Goal: Task Accomplishment & Management: Complete application form

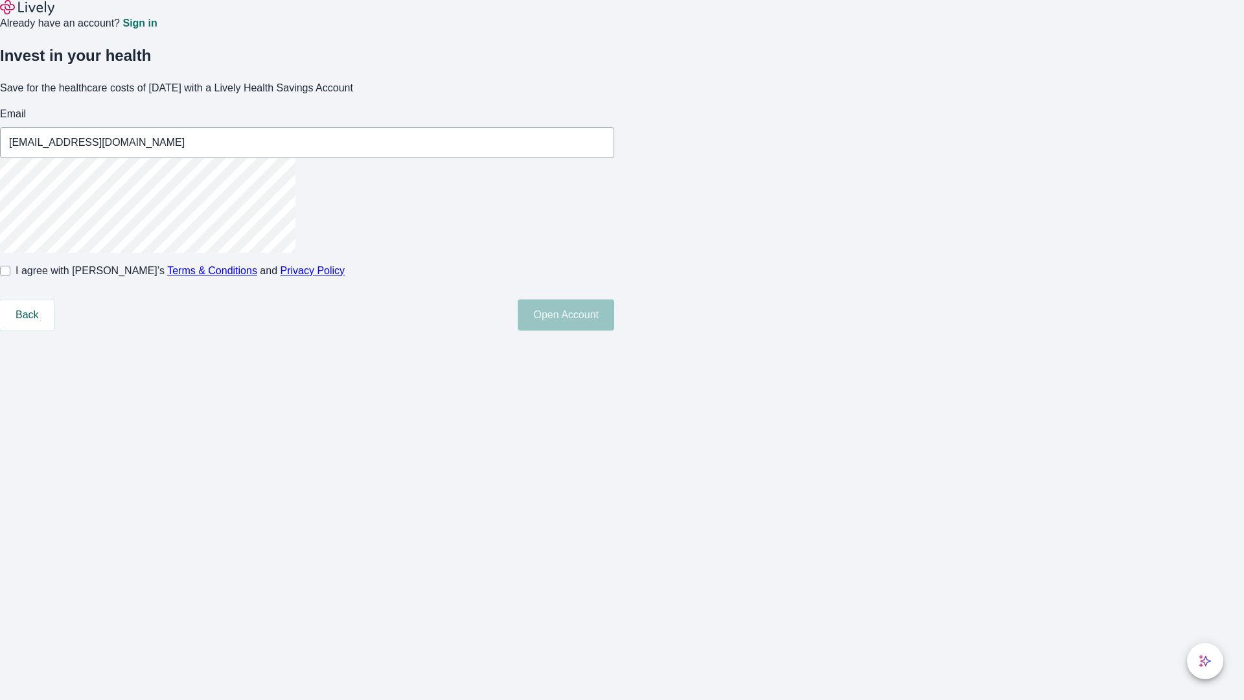
click at [10, 276] on input "I agree with Lively’s Terms & Conditions and Privacy Policy" at bounding box center [5, 271] width 10 height 10
checkbox input "true"
click at [614, 330] on button "Open Account" at bounding box center [566, 314] width 97 height 31
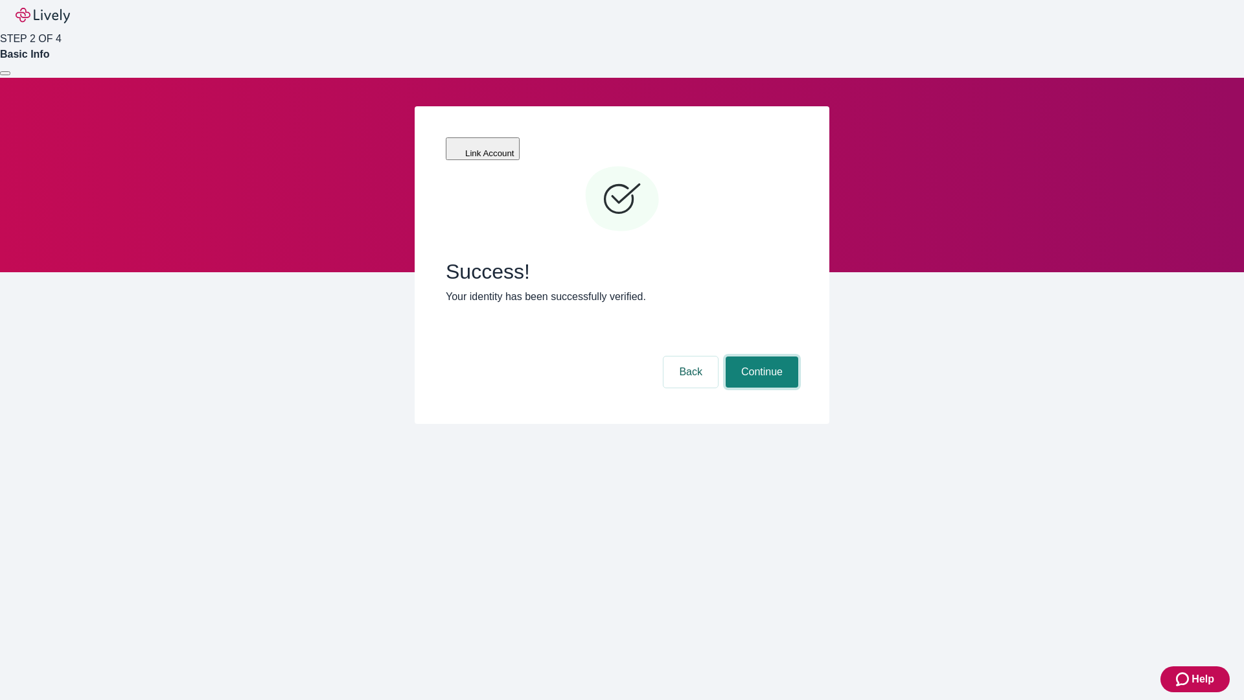
click at [760, 356] on button "Continue" at bounding box center [761, 371] width 73 height 31
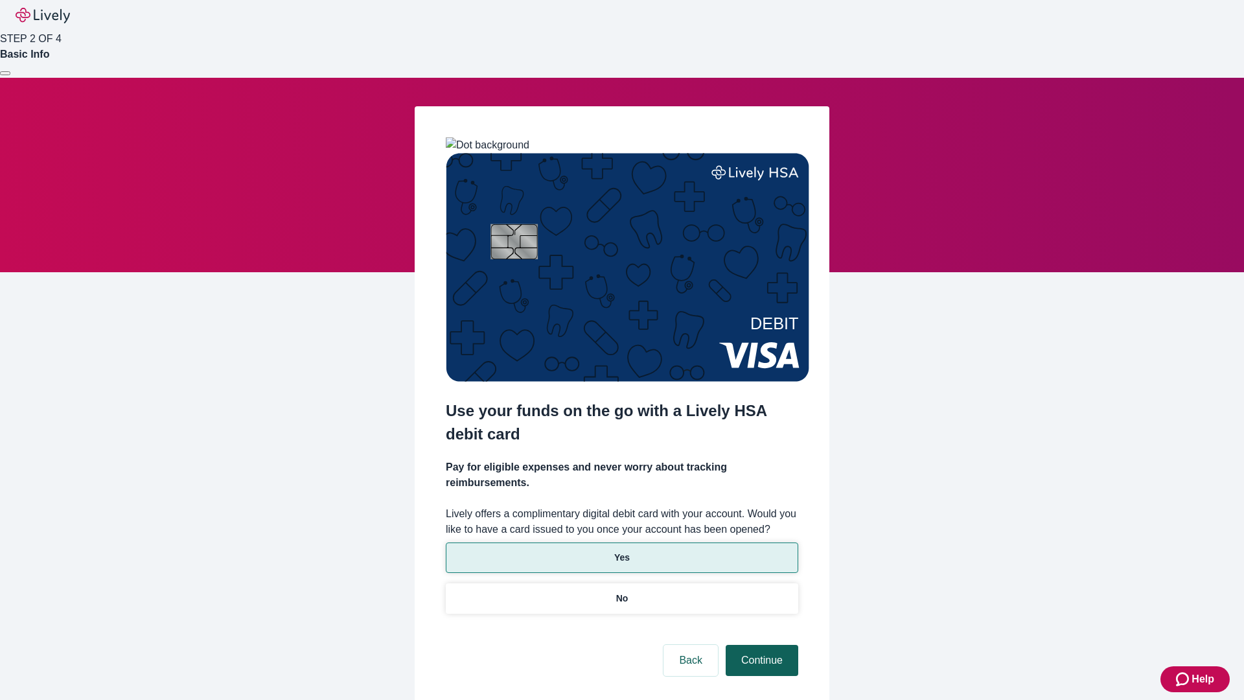
click at [621, 551] on p "Yes" at bounding box center [622, 558] width 16 height 14
click at [760, 644] on button "Continue" at bounding box center [761, 659] width 73 height 31
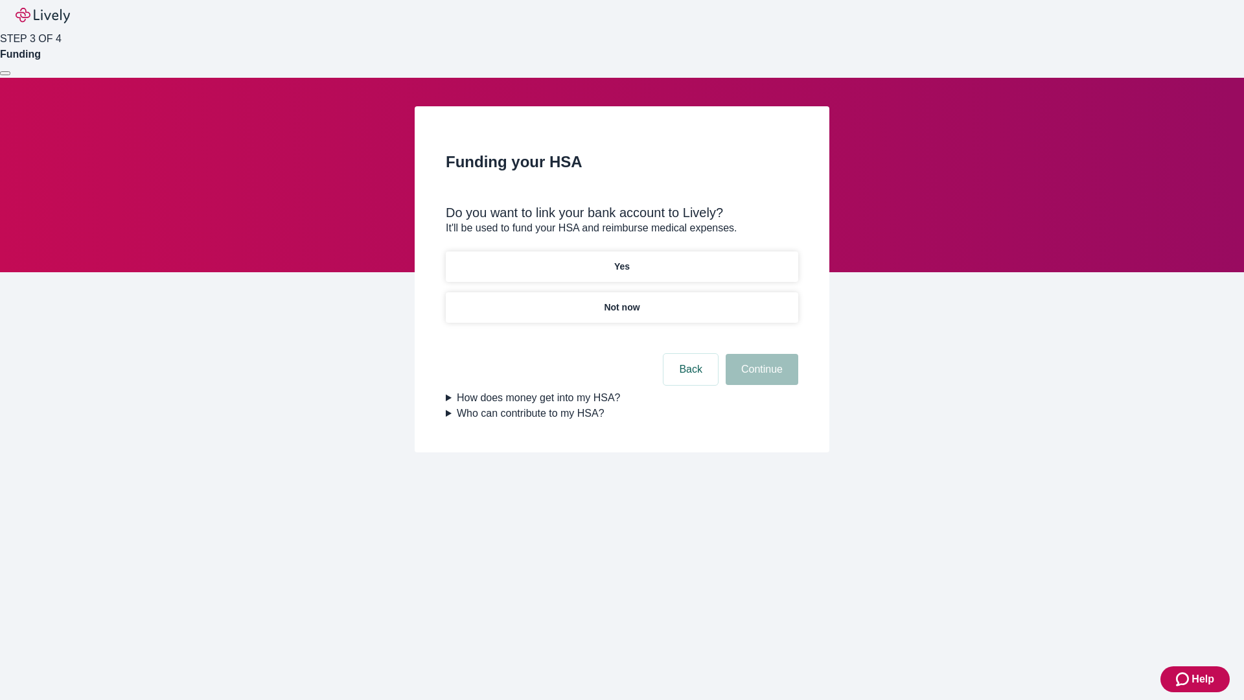
click at [621, 301] on p "Not now" at bounding box center [622, 308] width 36 height 14
click at [760, 377] on button "Continue" at bounding box center [761, 369] width 73 height 31
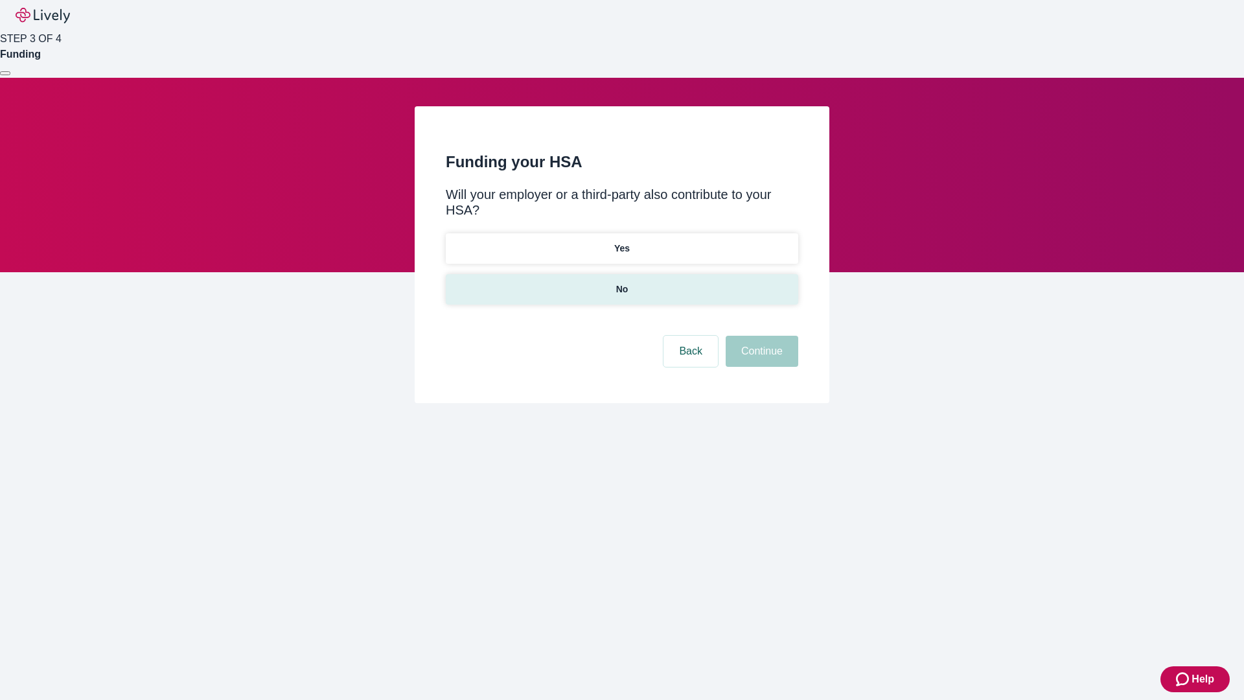
click at [621, 282] on p "No" at bounding box center [622, 289] width 12 height 14
click at [760, 336] on button "Continue" at bounding box center [761, 351] width 73 height 31
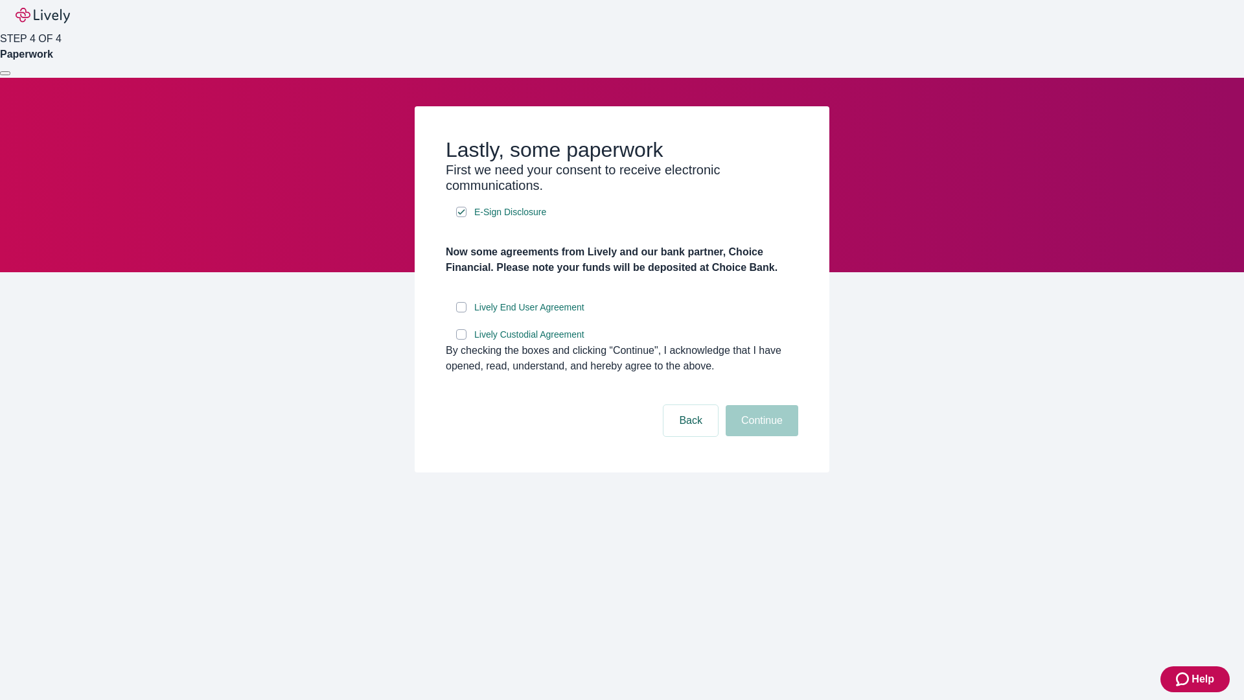
click at [461, 312] on input "Lively End User Agreement" at bounding box center [461, 307] width 10 height 10
checkbox input "true"
click at [461, 339] on input "Lively Custodial Agreement" at bounding box center [461, 334] width 10 height 10
checkbox input "true"
click at [760, 436] on button "Continue" at bounding box center [761, 420] width 73 height 31
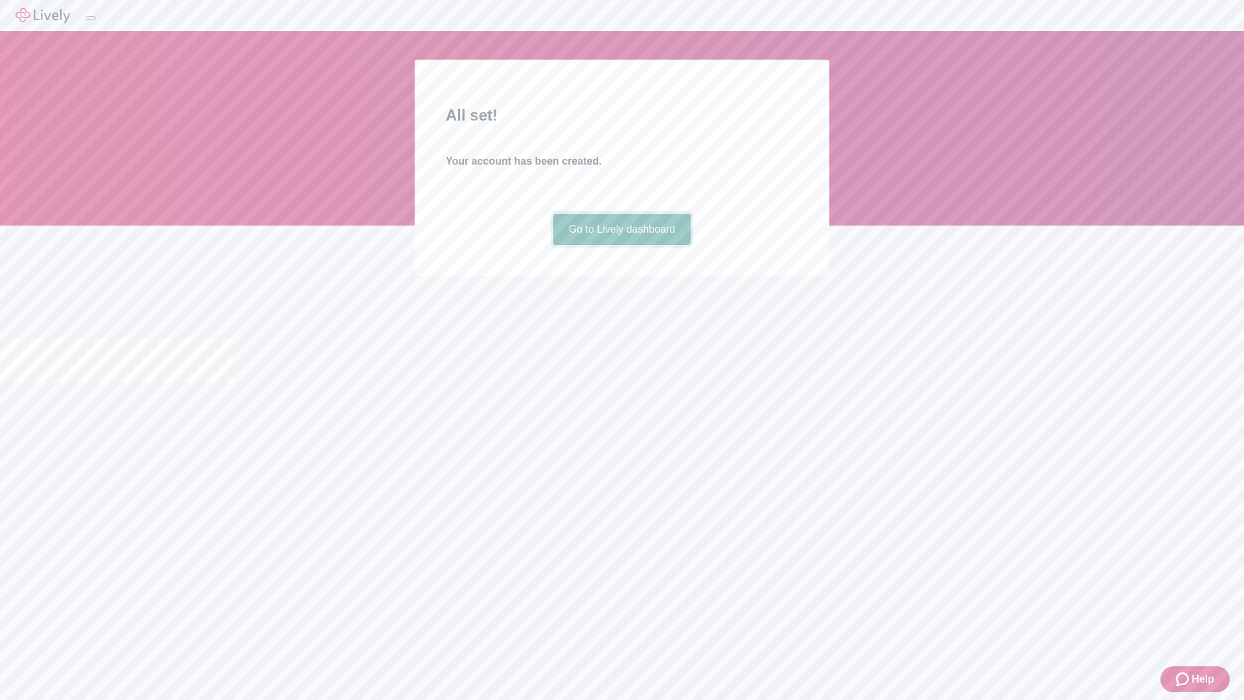
click at [621, 245] on link "Go to Lively dashboard" at bounding box center [622, 229] width 138 height 31
